Goal: Task Accomplishment & Management: Use online tool/utility

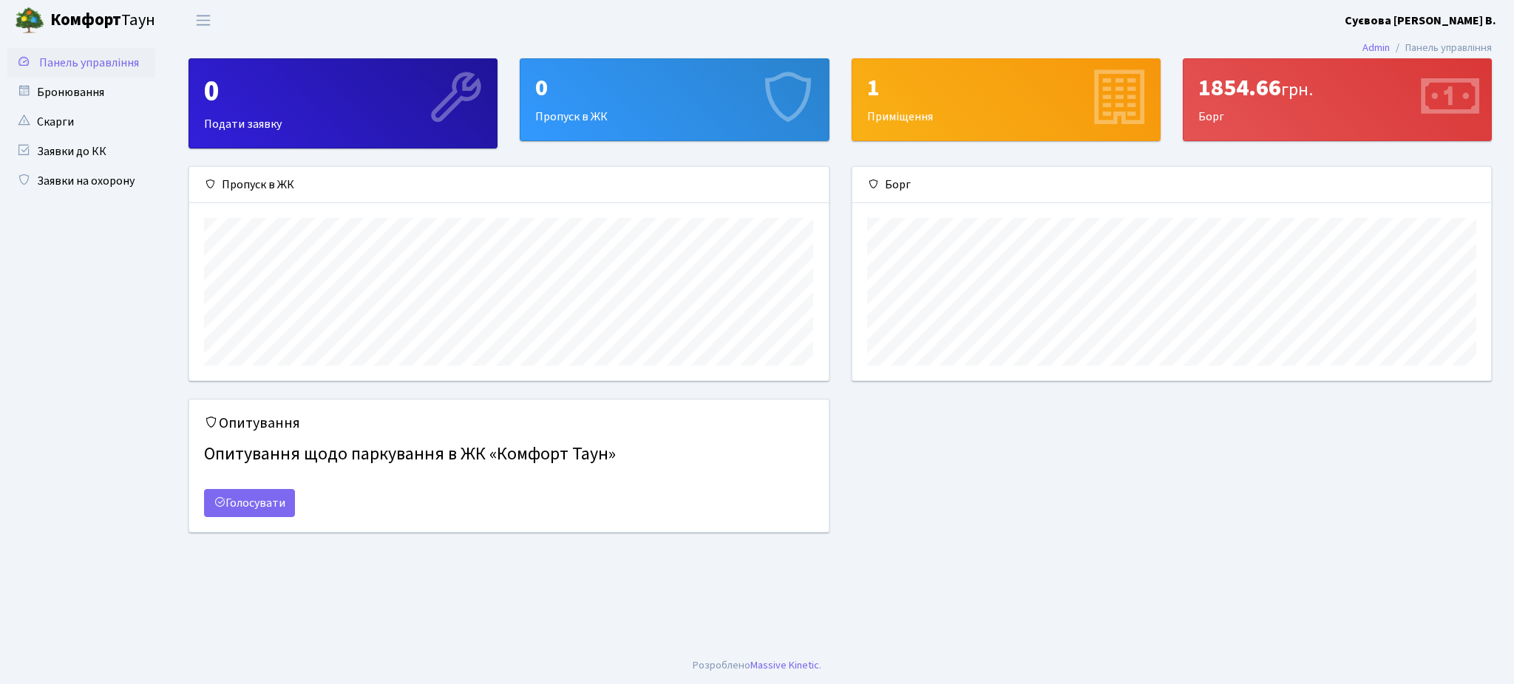
scroll to position [214, 639]
click at [72, 92] on link "Бронювання" at bounding box center [81, 93] width 148 height 30
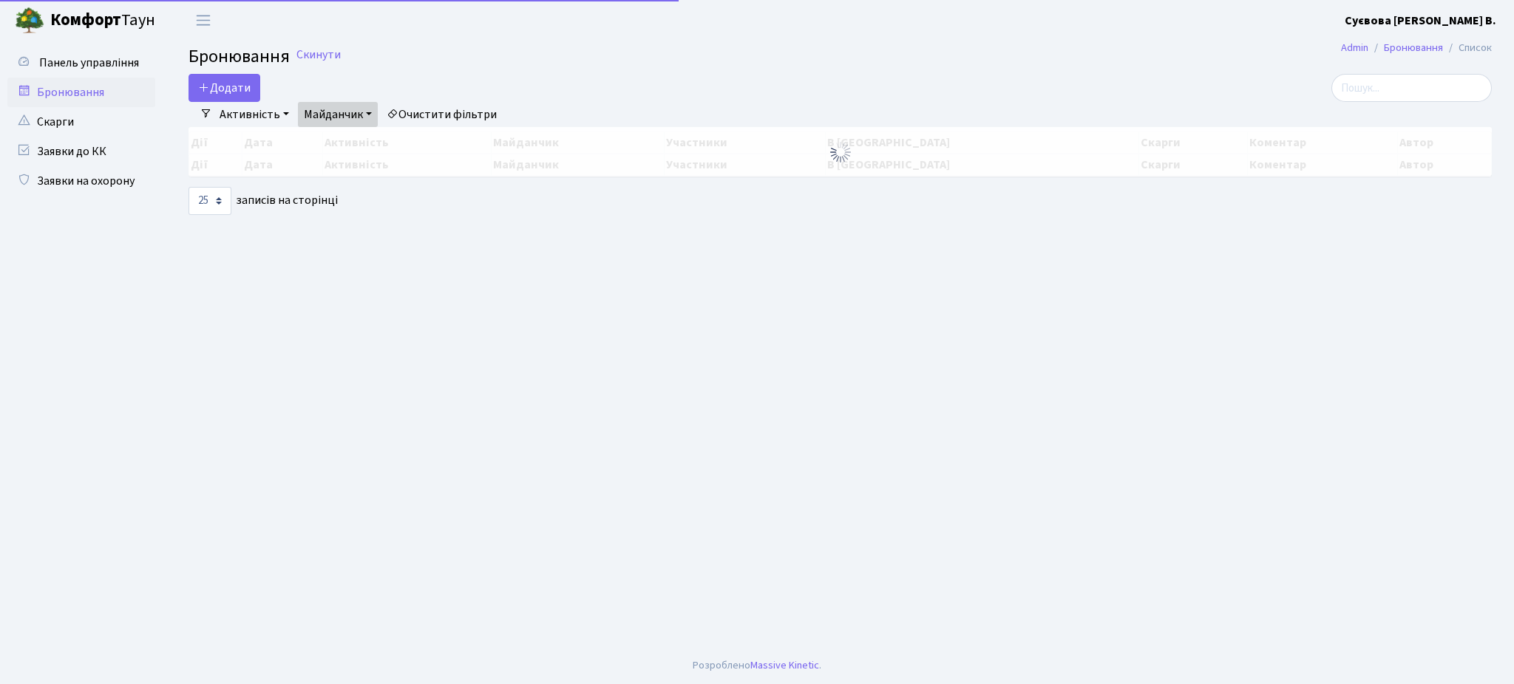
select select "25"
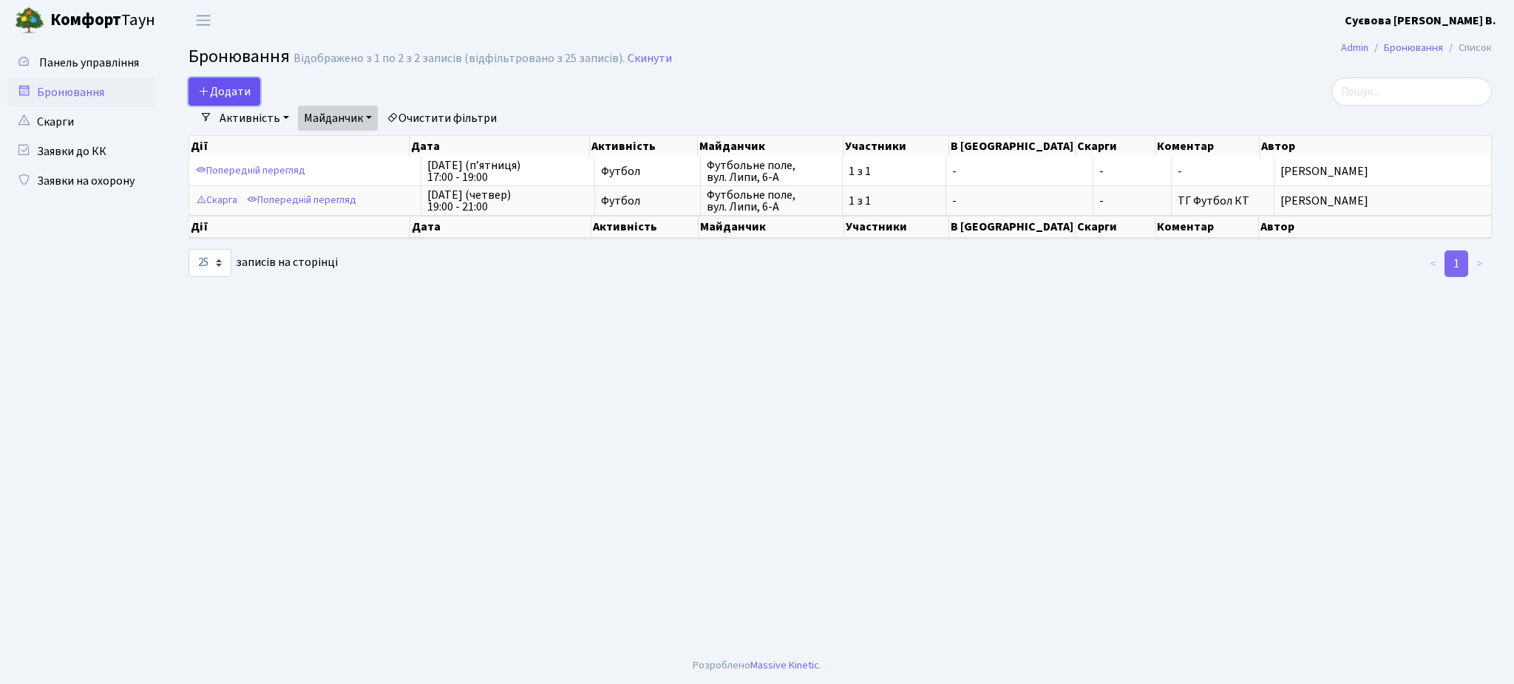
click at [235, 93] on button "Додати" at bounding box center [224, 92] width 72 height 28
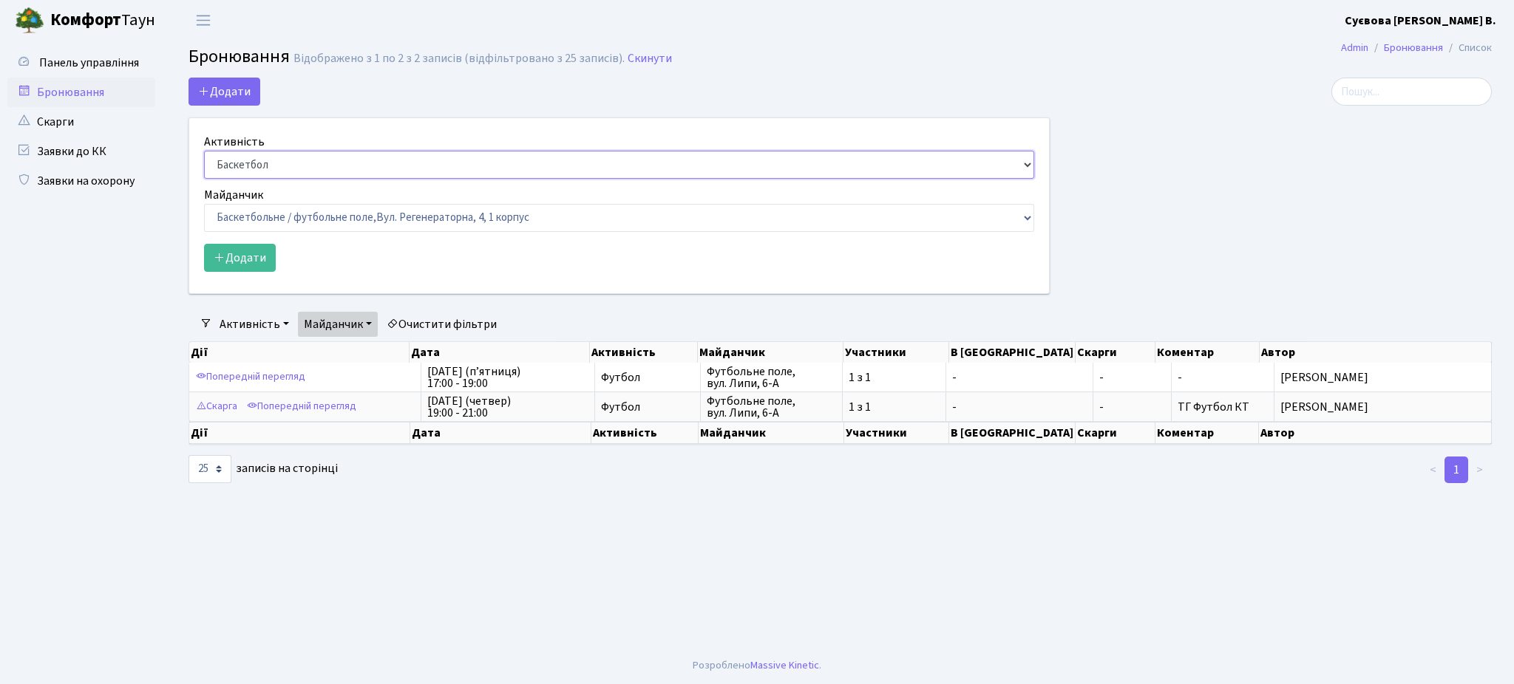
click at [267, 169] on select "Баскетбол Волейбол Йога Катання на роликах Настільний теніс Теніс Футбол Фітнес" at bounding box center [619, 165] width 830 height 28
select select "2"
click at [204, 151] on select "Баскетбол Волейбол Йога Катання на роликах Настільний теніс Теніс Футбол Фітнес" at bounding box center [619, 165] width 830 height 28
click at [256, 209] on select "Баскетбольне / футбольне поле, Вул. Регенераторна, 4, 1 корпус Баскетбольне пол…" at bounding box center [619, 218] width 830 height 28
select select "10"
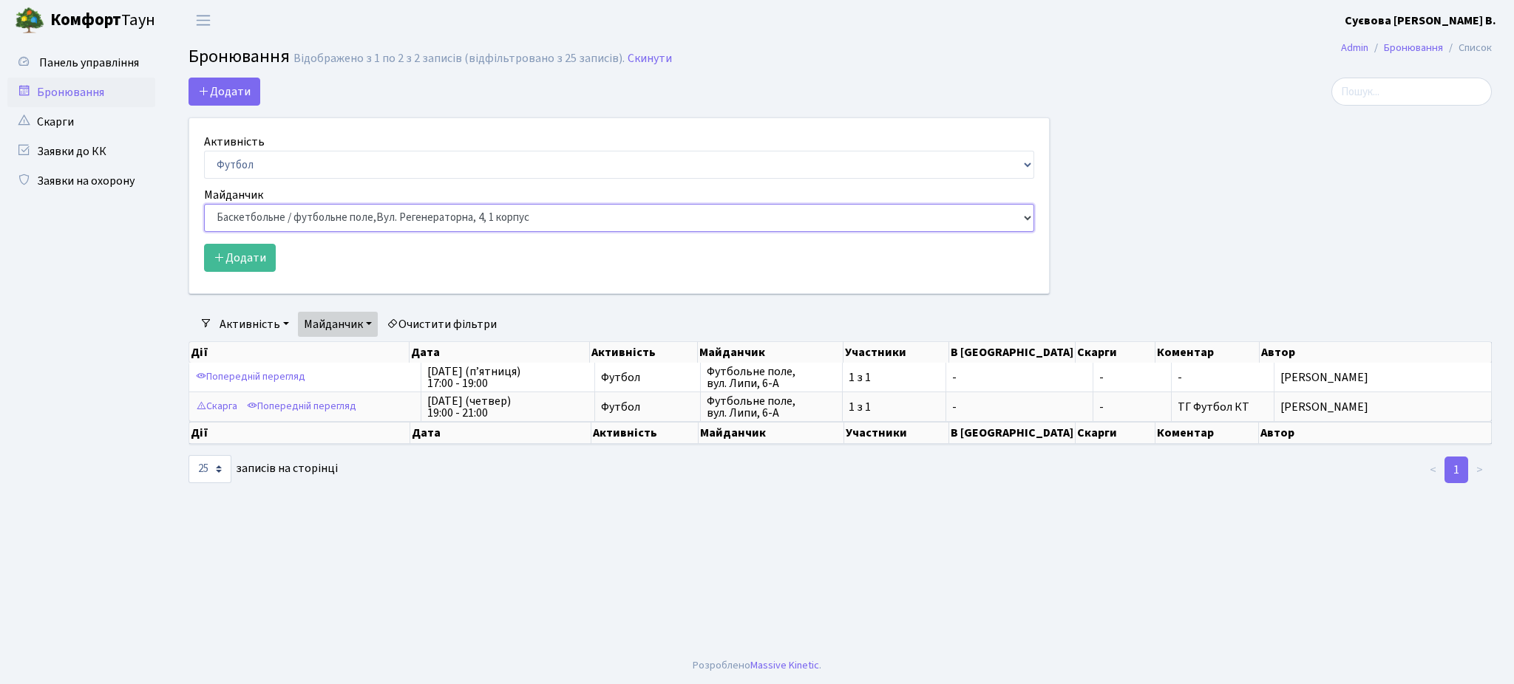
click at [204, 204] on select "Баскетбольне / футбольне поле, Вул. Регенераторна, 4, 1 корпус Баскетбольне пол…" at bounding box center [619, 218] width 830 height 28
click at [253, 260] on button "Додати" at bounding box center [240, 258] width 72 height 28
